Goal: Task Accomplishment & Management: Manage account settings

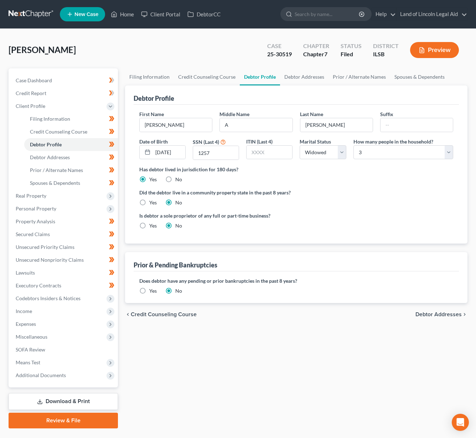
select select "4"
select select "2"
click at [27, 12] on link at bounding box center [32, 14] width 46 height 13
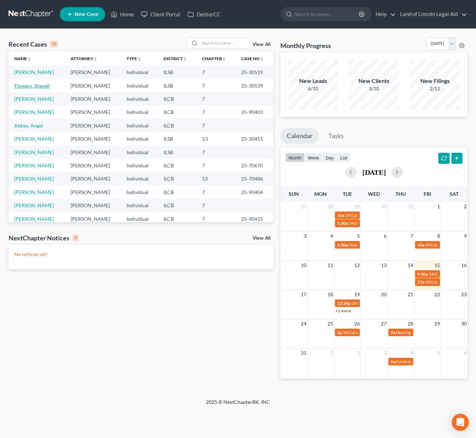
click at [41, 84] on link "Flowers, Shevell" at bounding box center [32, 86] width 36 height 6
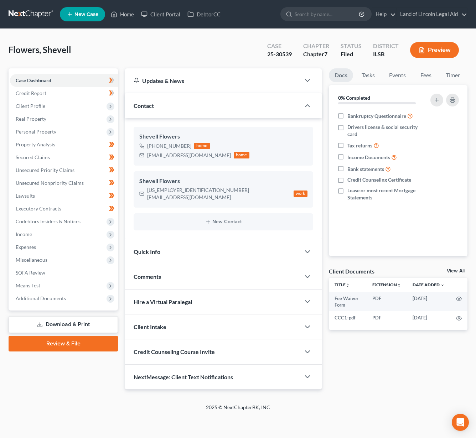
click at [36, 16] on link at bounding box center [32, 14] width 46 height 13
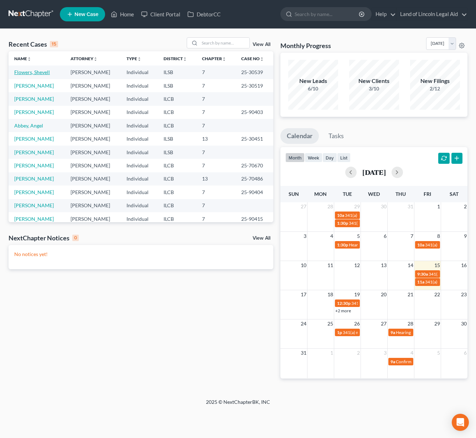
click at [46, 72] on link "Flowers, Shevell" at bounding box center [32, 72] width 36 height 6
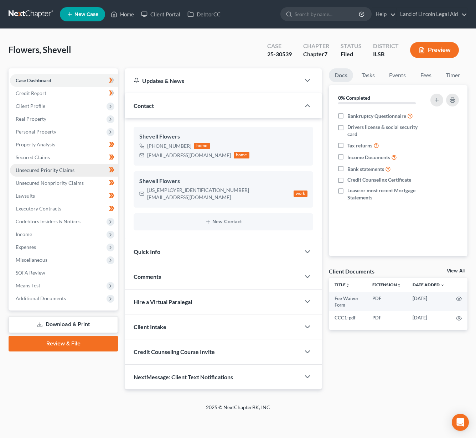
click at [46, 167] on span "Unsecured Priority Claims" at bounding box center [45, 170] width 59 height 6
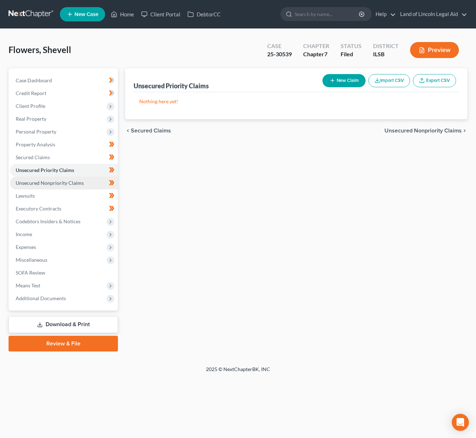
click at [41, 182] on span "Unsecured Nonpriority Claims" at bounding box center [50, 183] width 68 height 6
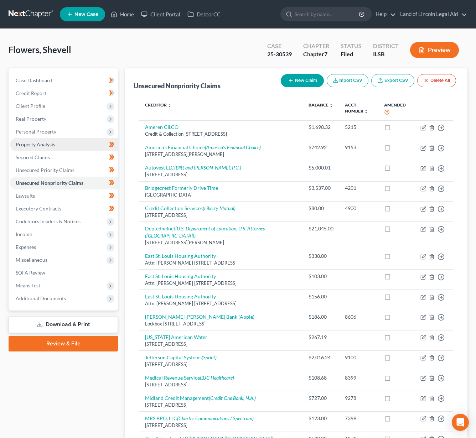
click at [41, 145] on span "Property Analysis" at bounding box center [36, 144] width 40 height 6
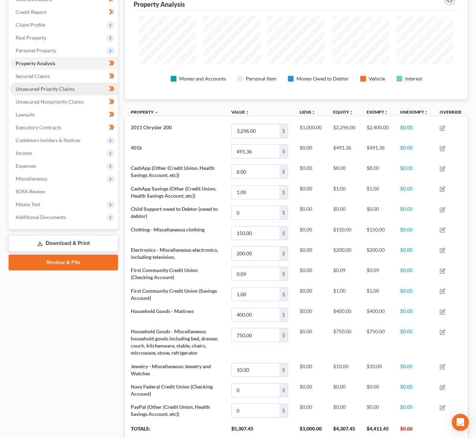
scroll to position [76, 0]
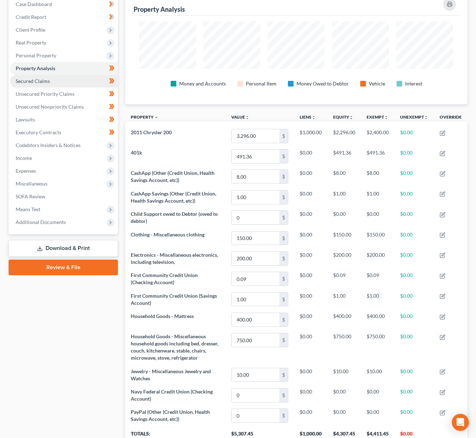
click at [41, 83] on span "Secured Claims" at bounding box center [33, 81] width 34 height 6
